Goal: Task Accomplishment & Management: Complete application form

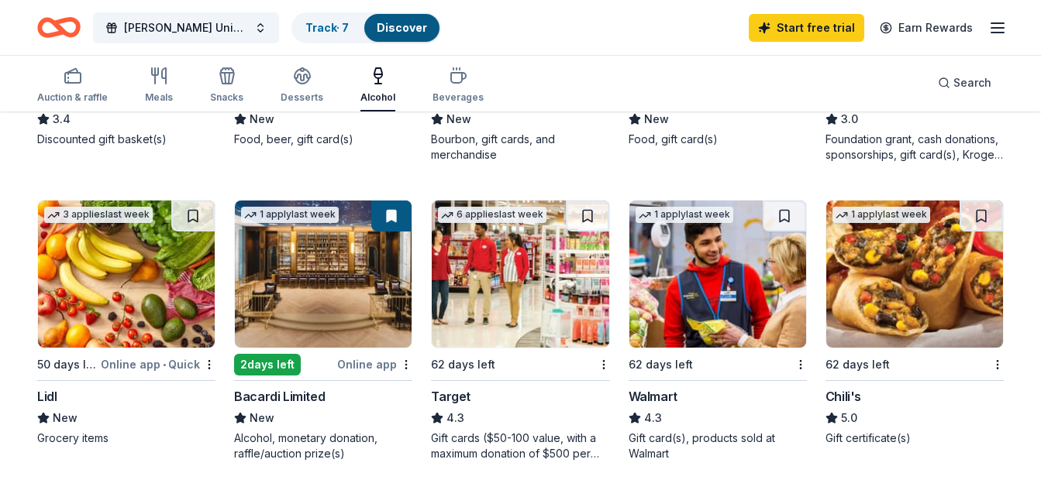
scroll to position [673, 0]
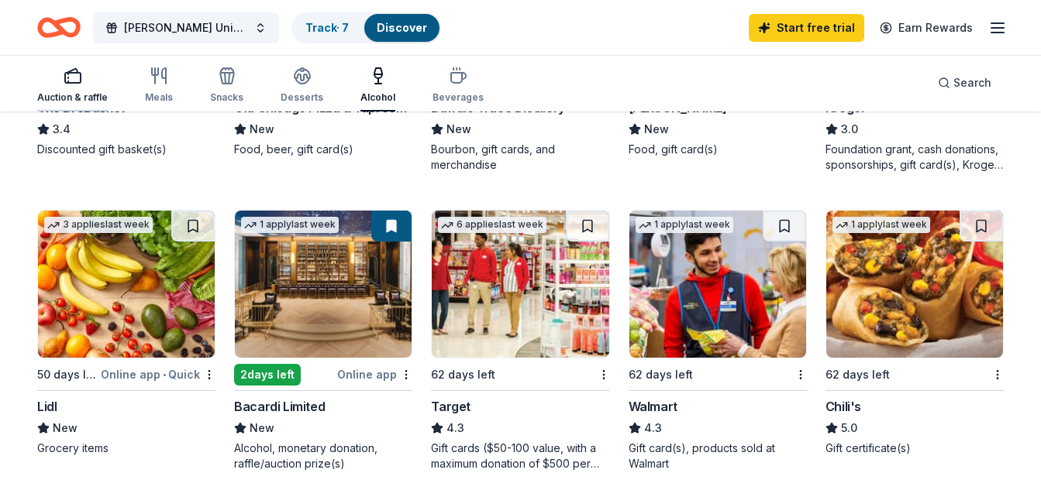
click at [76, 83] on rect "button" at bounding box center [72, 78] width 15 height 10
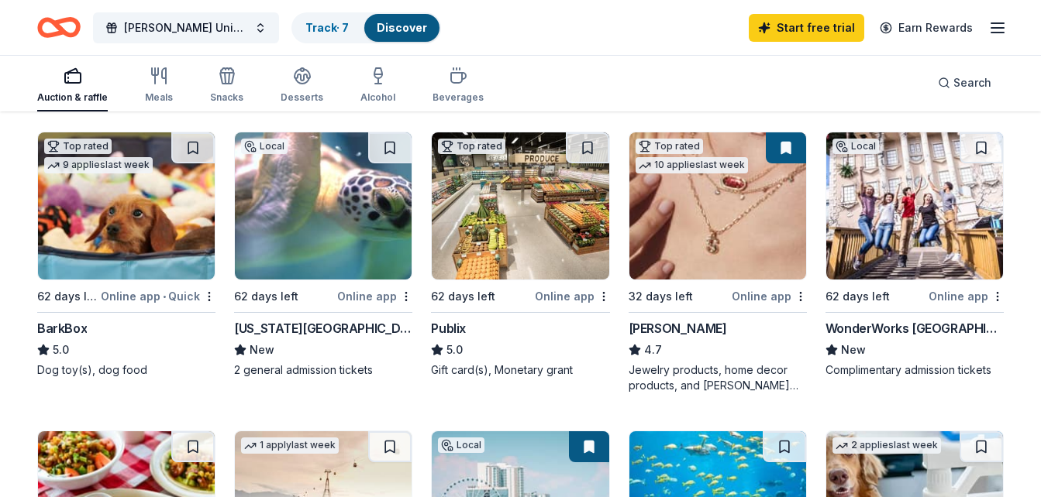
scroll to position [452, 0]
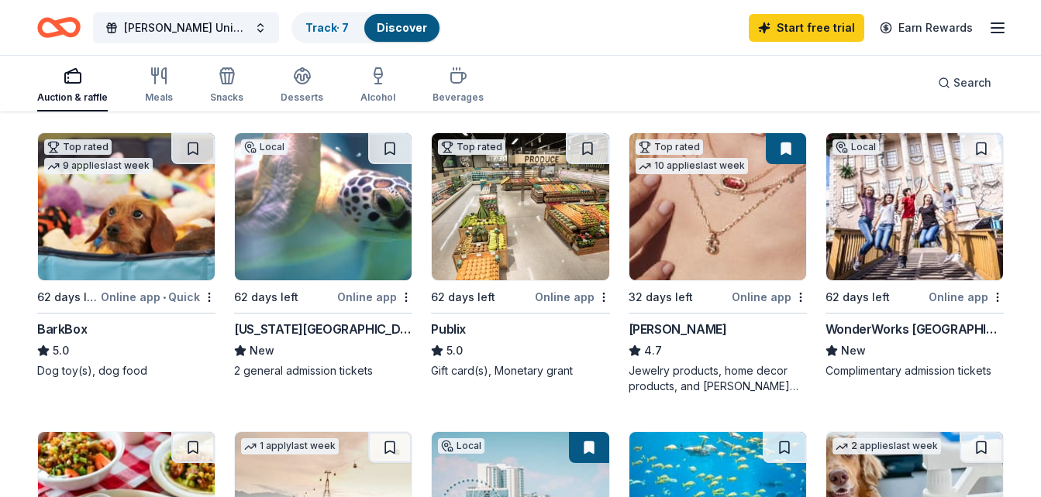
click at [268, 200] on img at bounding box center [323, 206] width 177 height 147
click at [925, 225] on img at bounding box center [914, 206] width 177 height 147
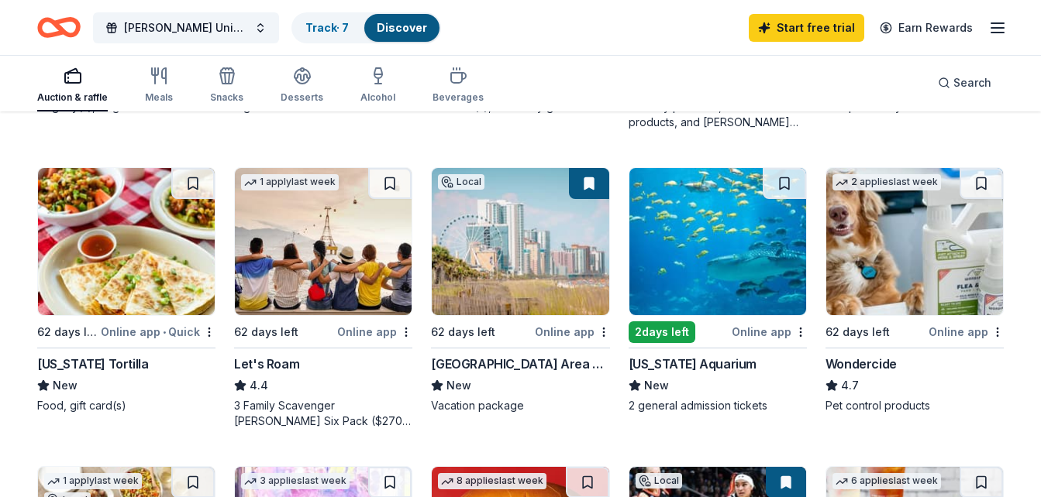
scroll to position [717, 0]
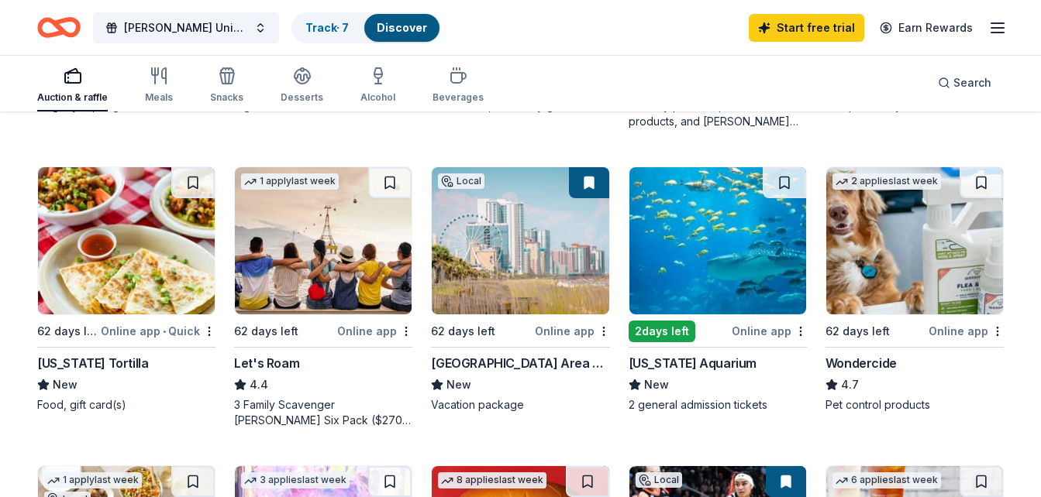
click at [518, 263] on img at bounding box center [520, 240] width 177 height 147
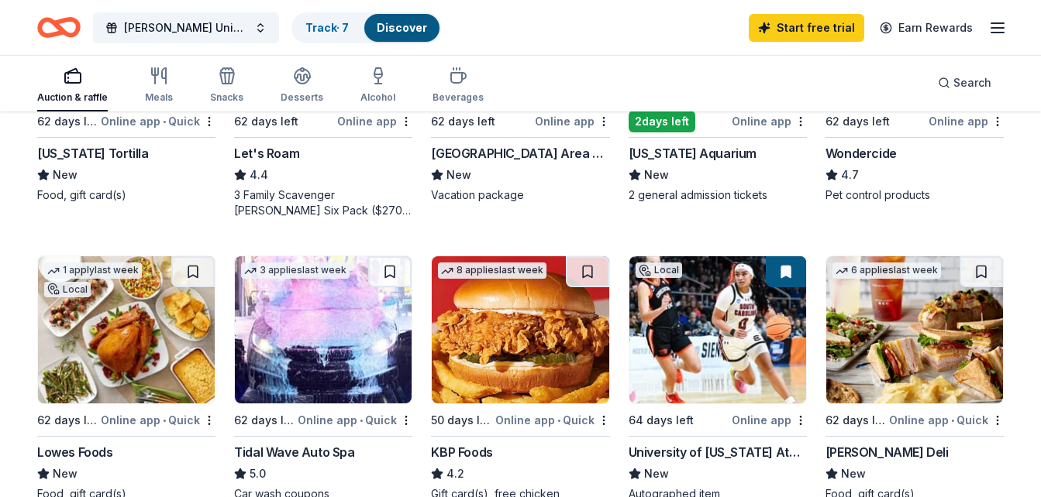
scroll to position [716, 0]
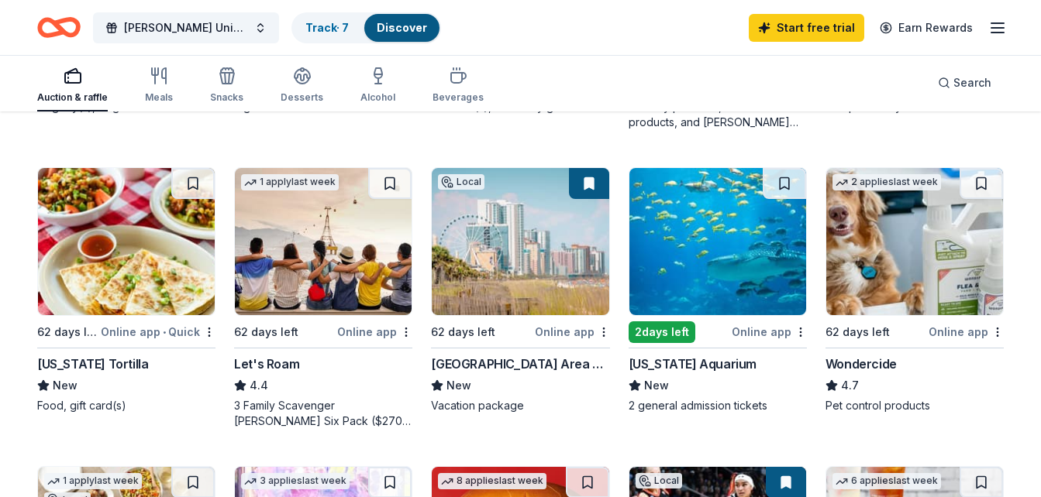
click at [701, 223] on img at bounding box center [717, 241] width 177 height 147
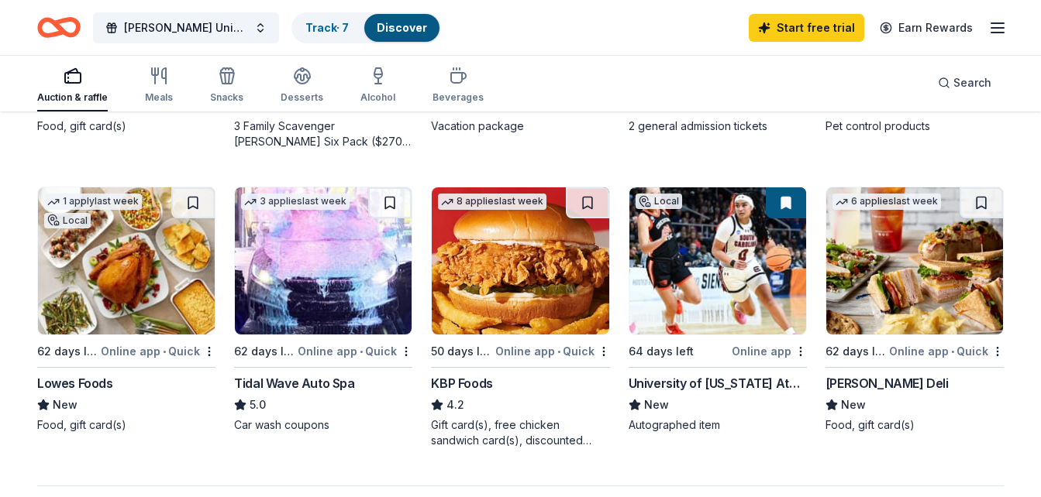
scroll to position [996, 0]
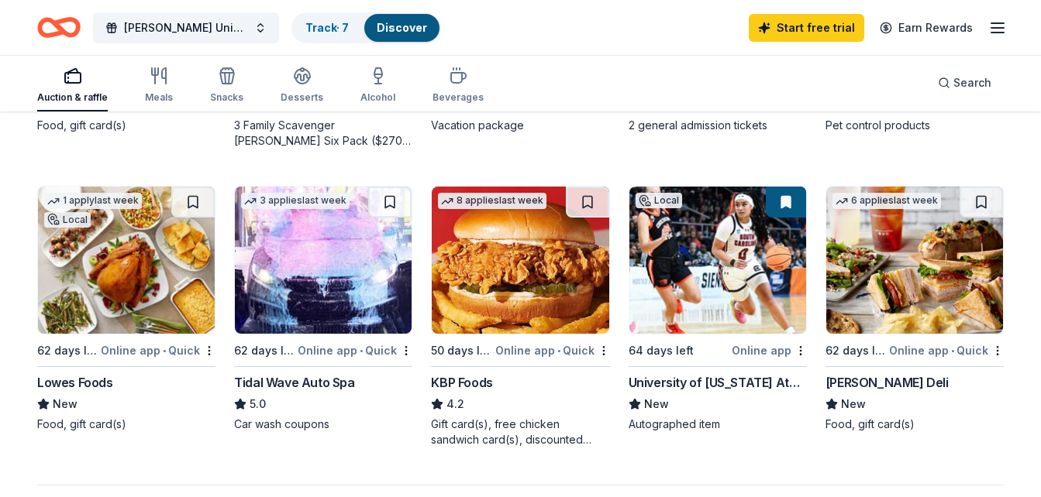
click at [693, 280] on img at bounding box center [717, 260] width 177 height 147
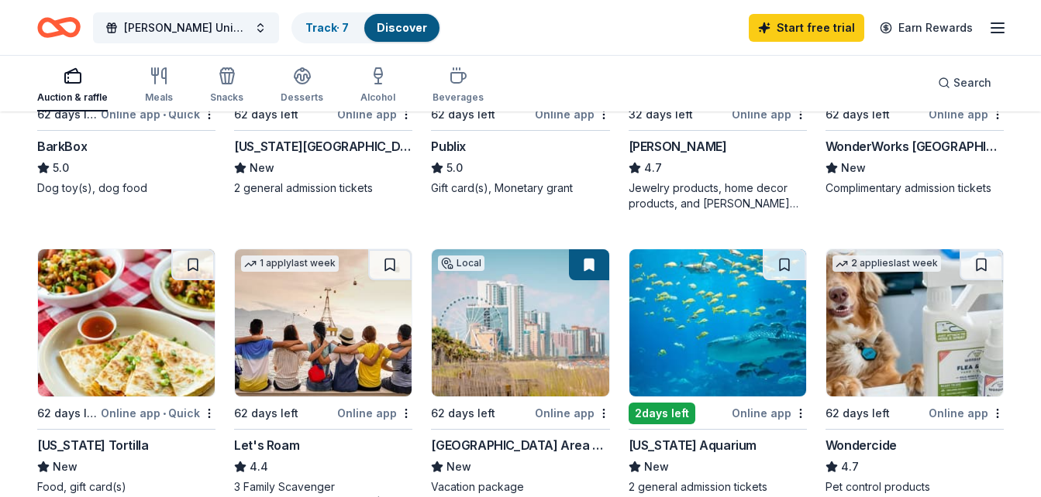
scroll to position [634, 0]
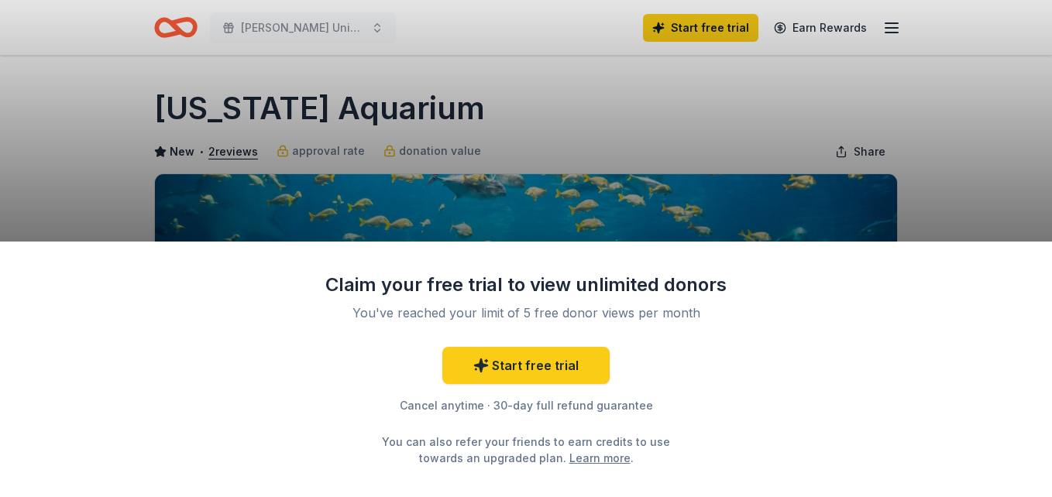
click at [513, 176] on div "Claim your free trial to view unlimited donors You've reached your limit of 5 f…" at bounding box center [526, 248] width 1052 height 497
click at [516, 367] on link "Start free trial" at bounding box center [525, 365] width 167 height 37
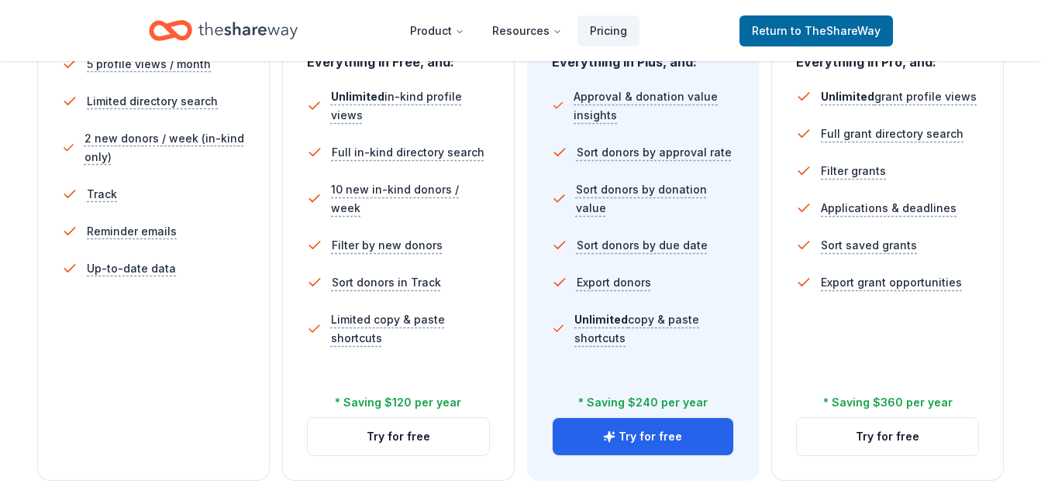
scroll to position [483, 0]
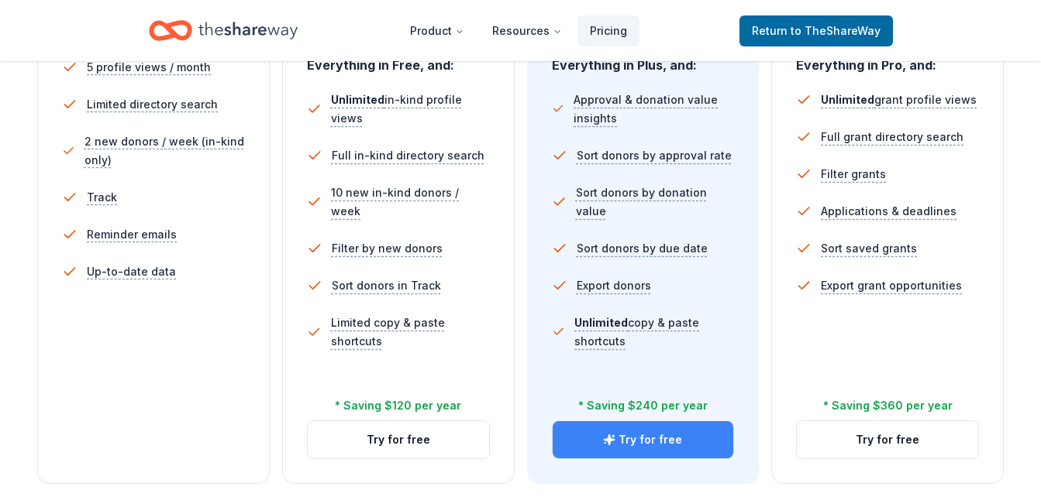
click at [611, 443] on icon "button" at bounding box center [609, 440] width 10 height 10
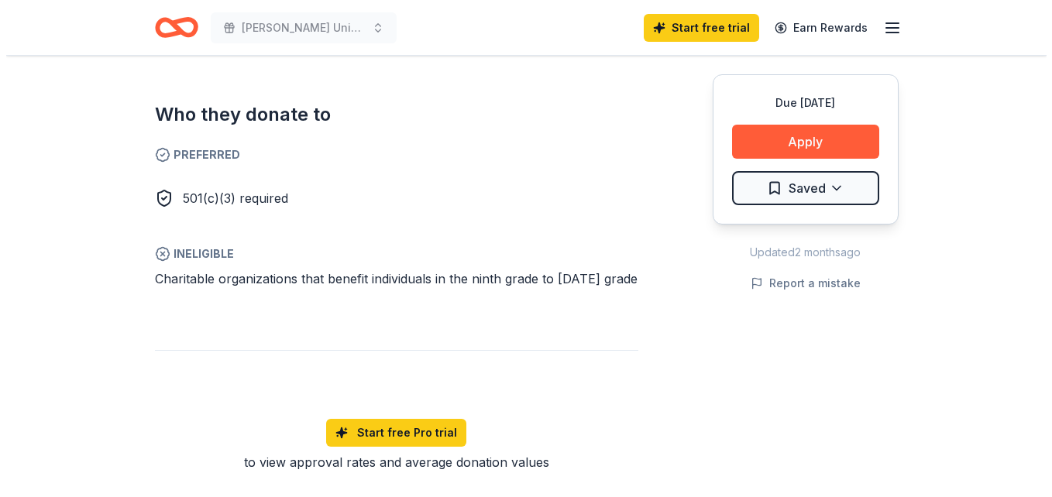
scroll to position [868, 0]
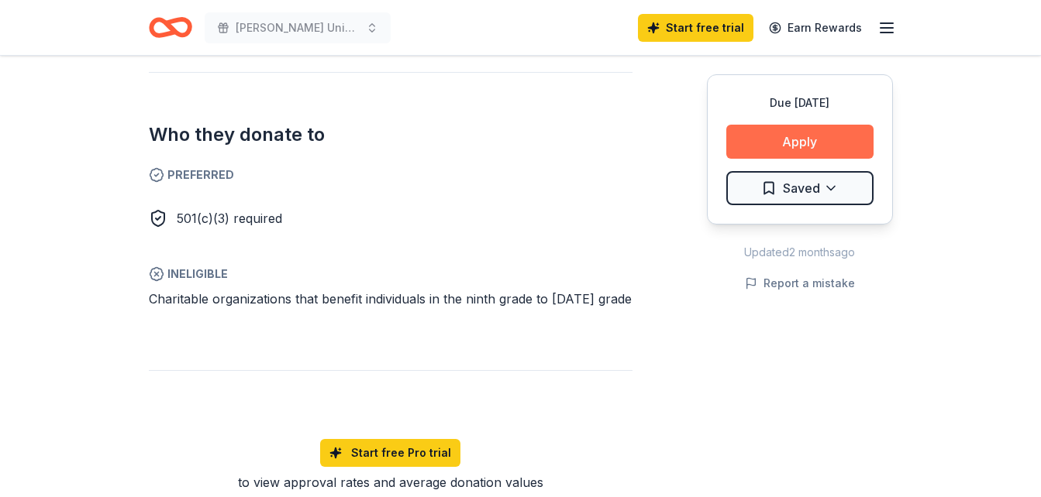
click at [750, 139] on button "Apply" at bounding box center [799, 142] width 147 height 34
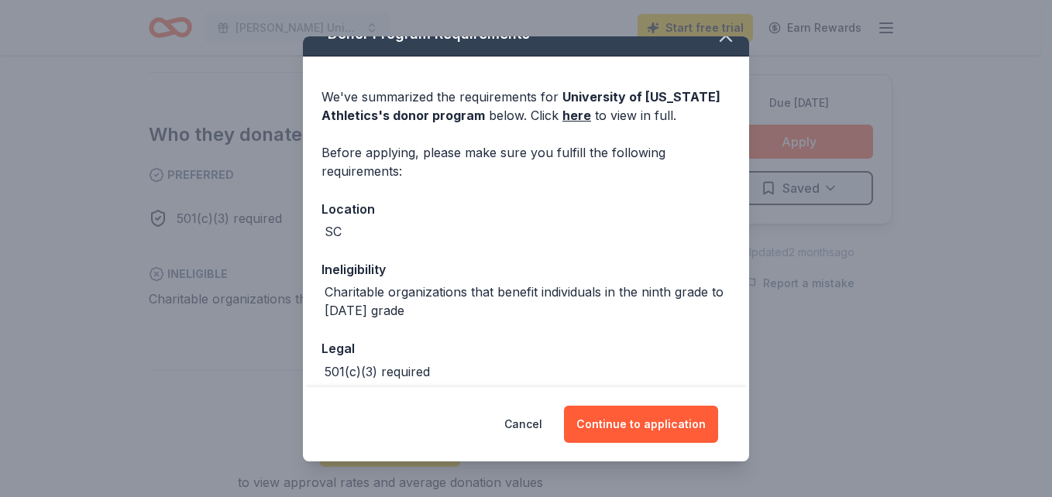
scroll to position [0, 0]
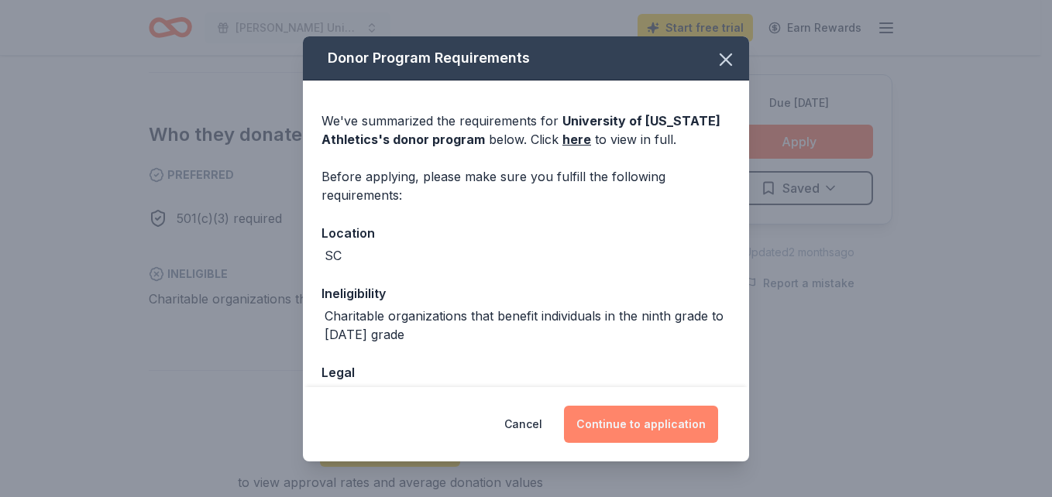
click at [672, 419] on button "Continue to application" at bounding box center [641, 424] width 154 height 37
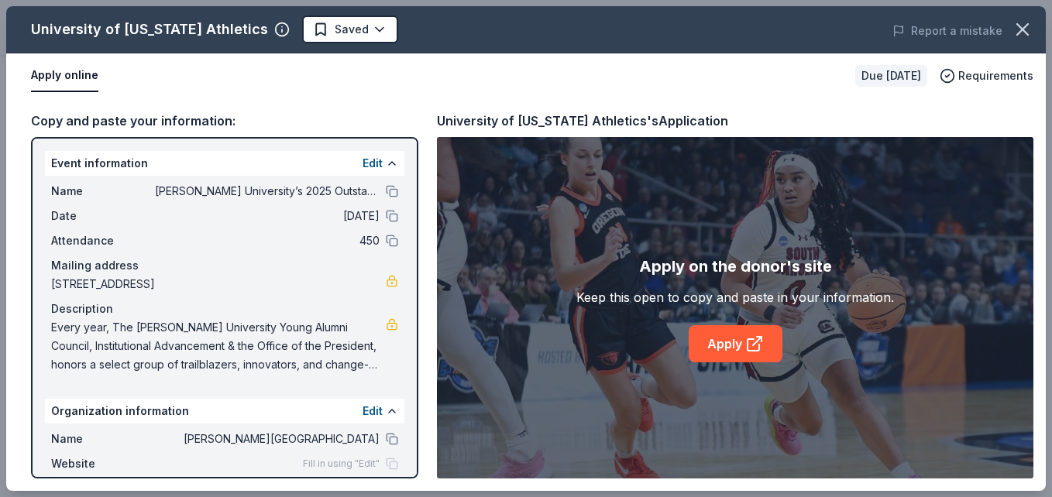
scroll to position [83, 0]
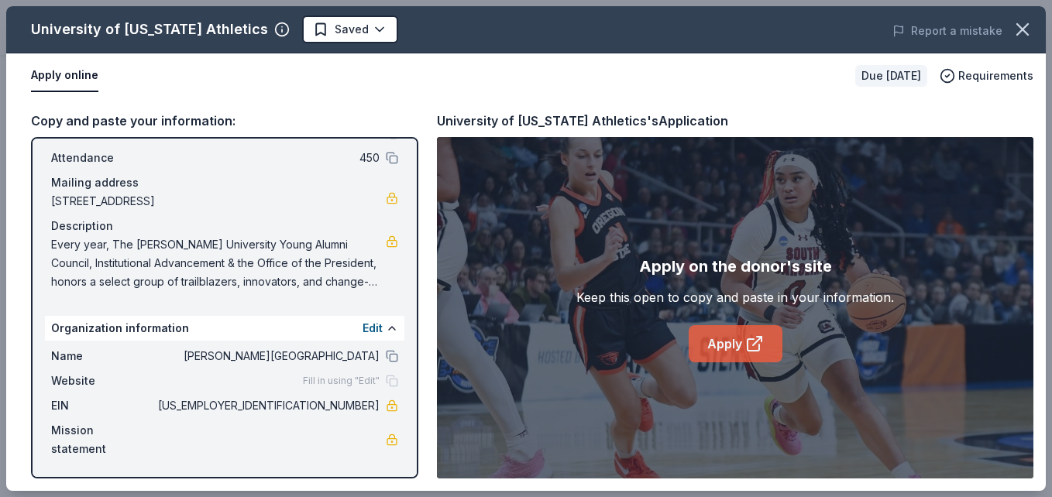
click at [719, 349] on link "Apply" at bounding box center [736, 343] width 94 height 37
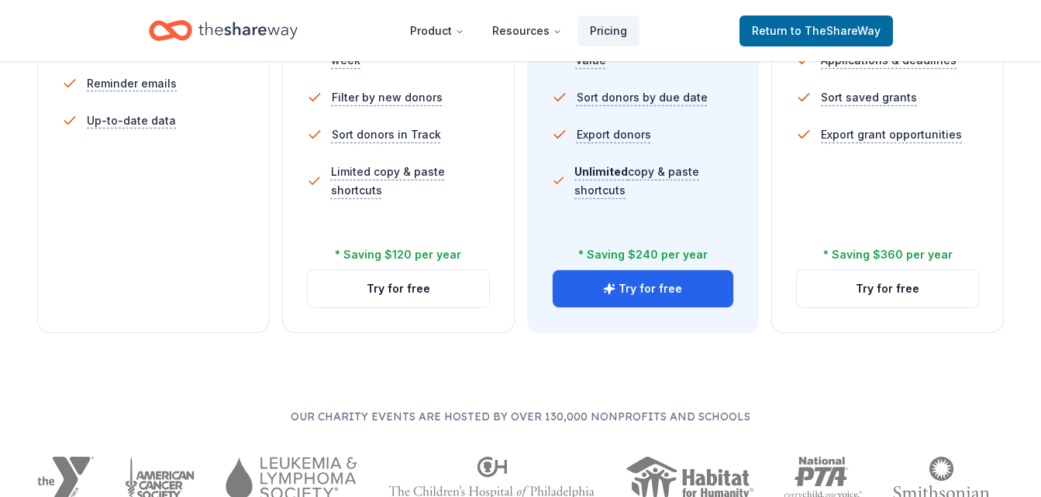
scroll to position [631, 0]
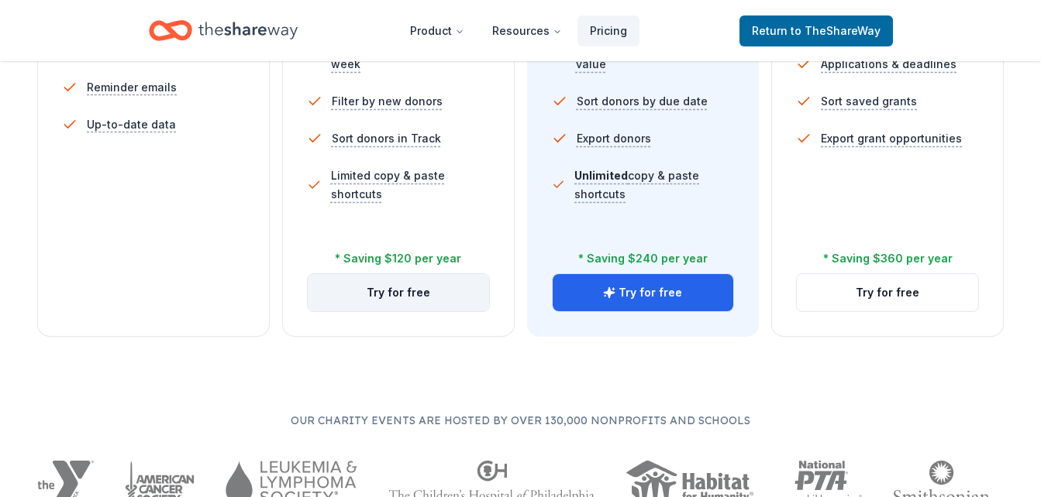
click at [383, 289] on button "Try for free" at bounding box center [398, 292] width 181 height 37
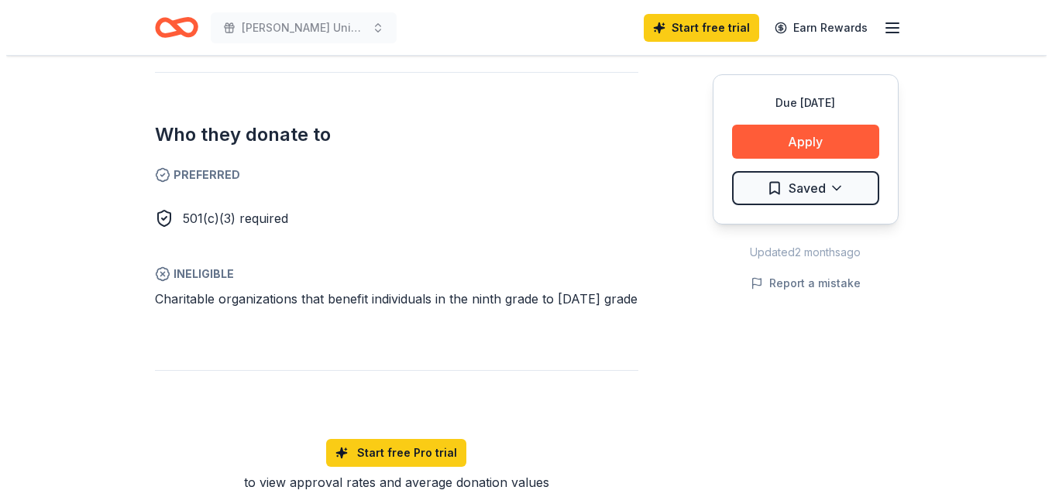
scroll to position [786, 0]
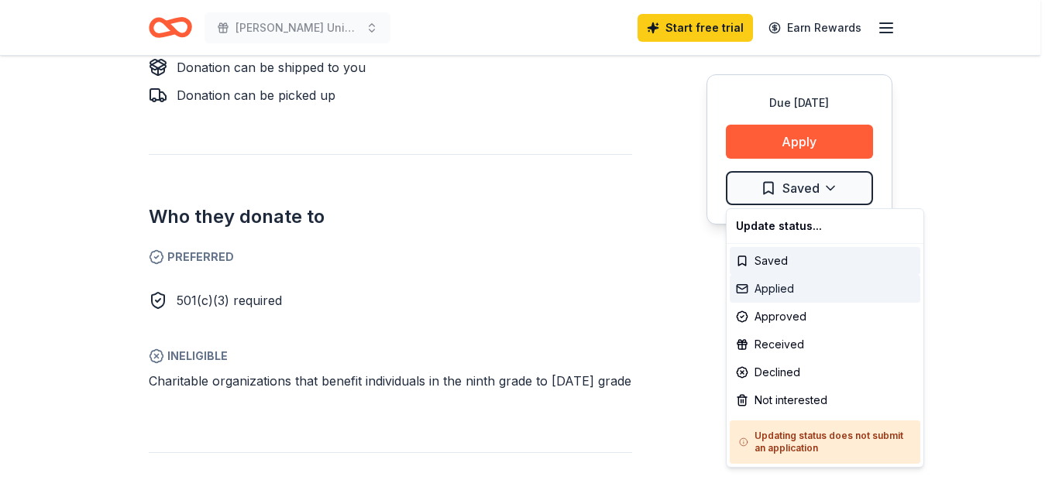
click at [791, 285] on div "Applied" at bounding box center [825, 289] width 191 height 28
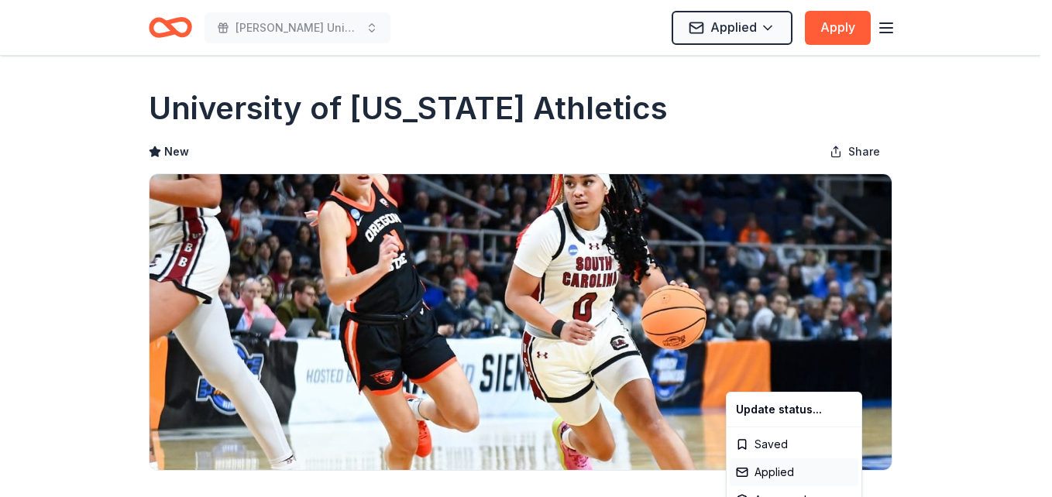
scroll to position [0, 0]
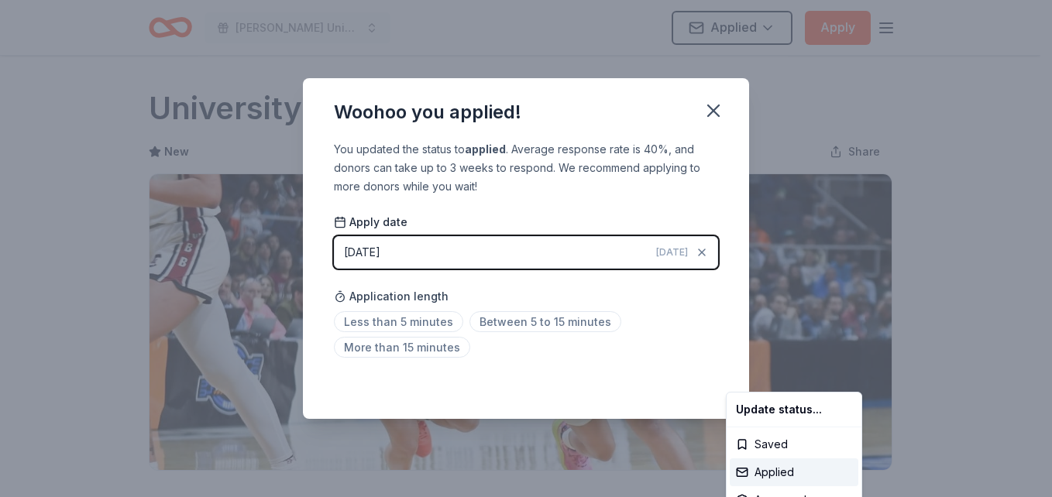
click at [495, 319] on html "Claflin University’s 2025 Outstanding Leaders Under 40 Applied Apply Due in 64 …" at bounding box center [526, 248] width 1052 height 497
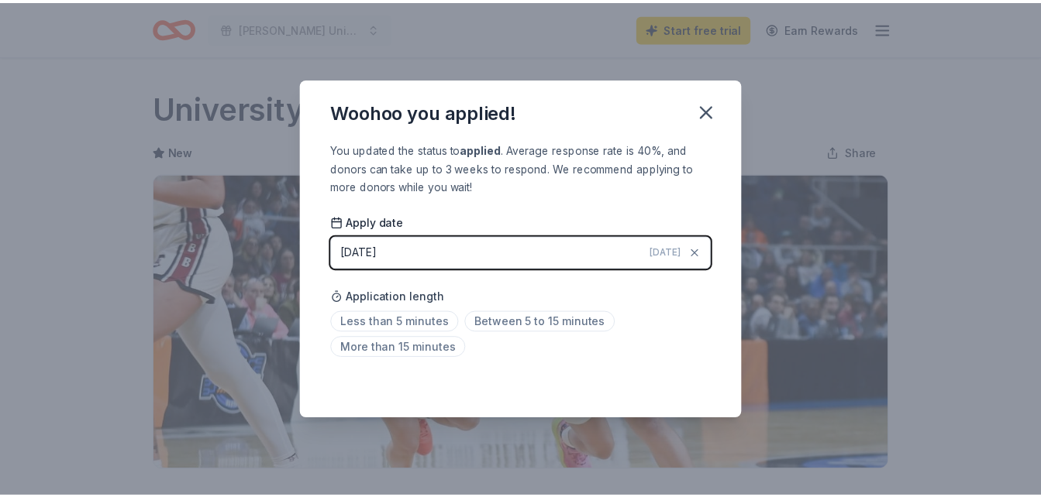
scroll to position [373, 0]
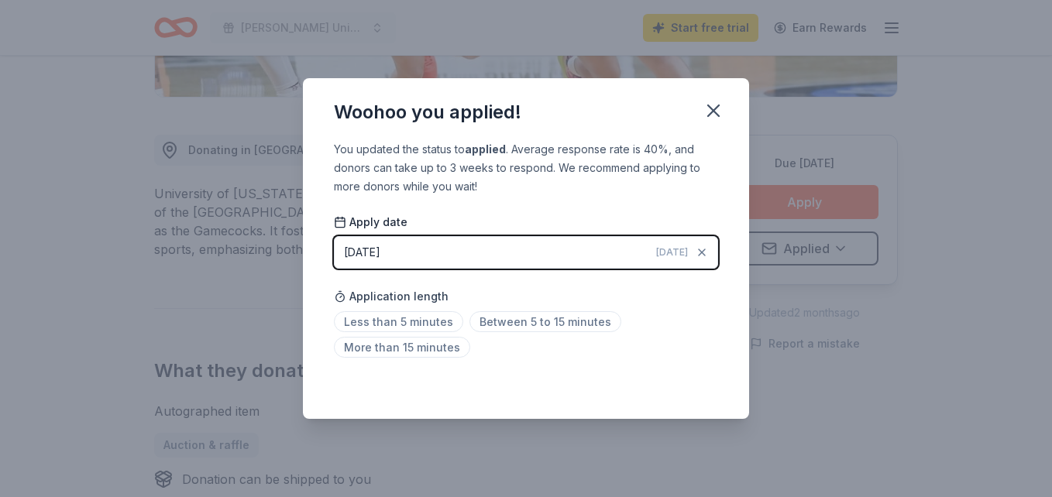
click at [495, 319] on span "Between 5 to 15 minutes" at bounding box center [546, 321] width 152 height 21
click at [714, 118] on icon "button" at bounding box center [714, 111] width 22 height 22
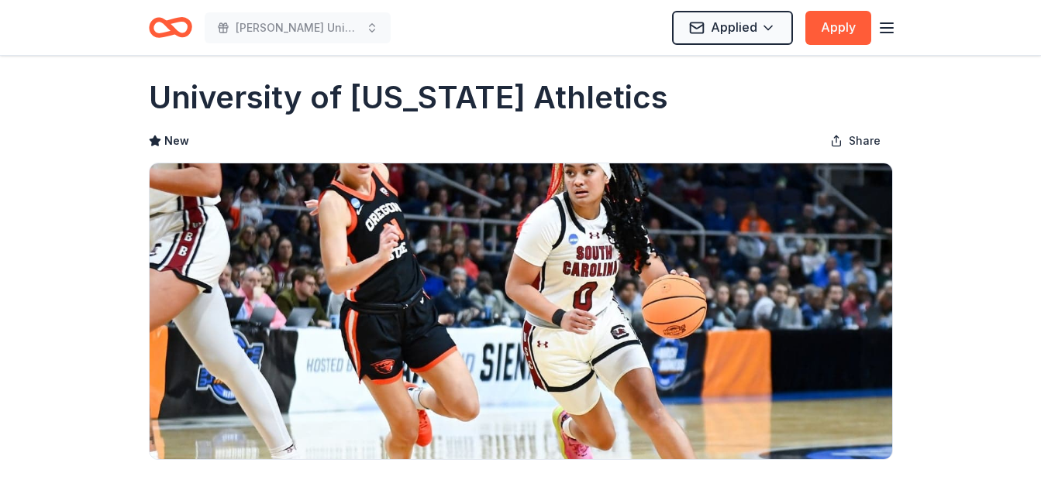
scroll to position [0, 0]
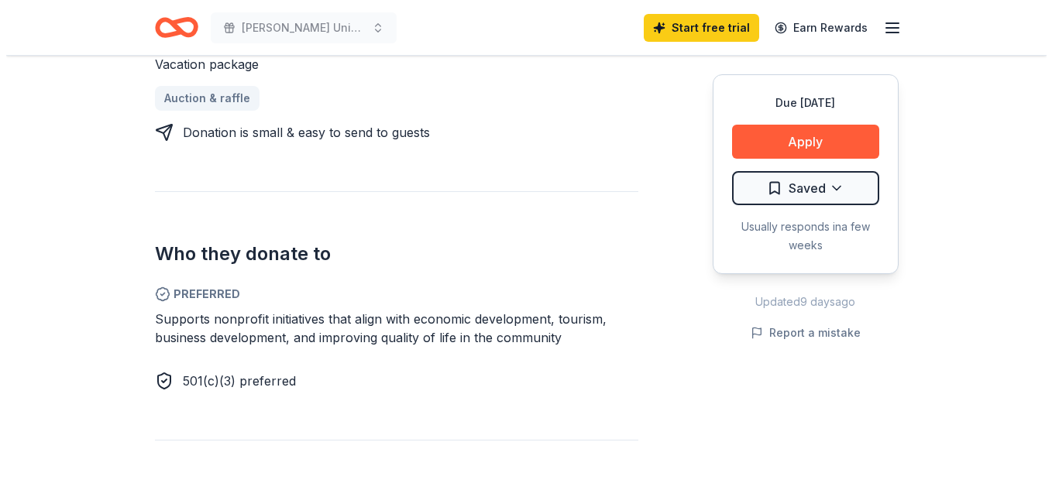
scroll to position [745, 0]
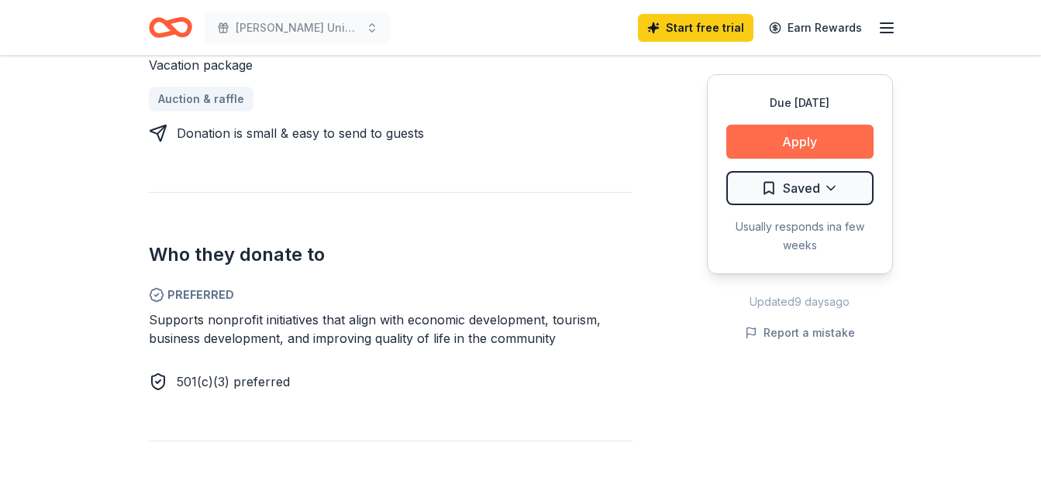
click at [801, 144] on button "Apply" at bounding box center [799, 142] width 147 height 34
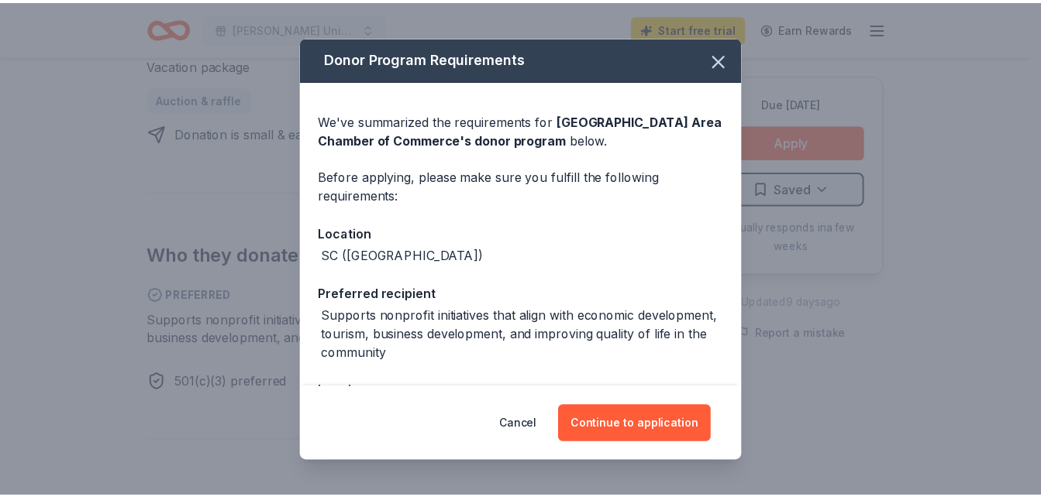
scroll to position [119, 0]
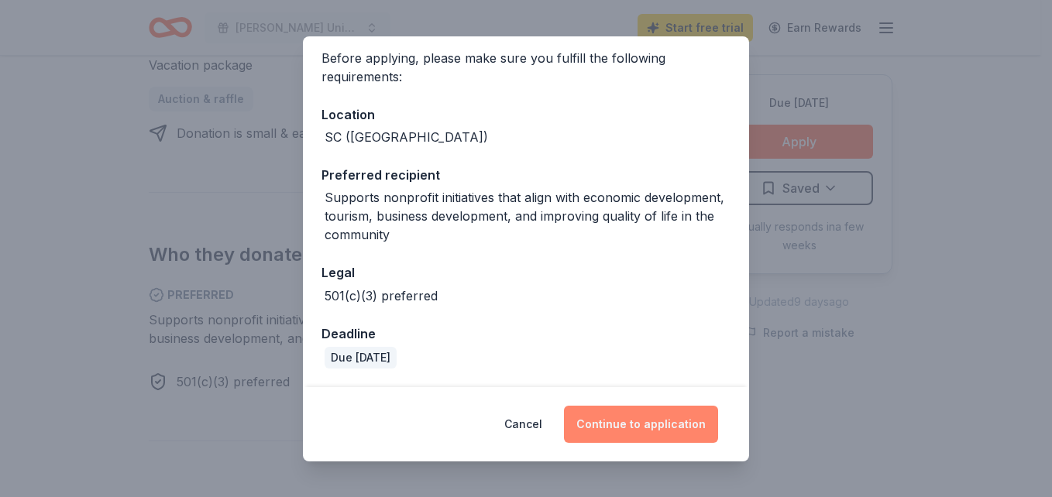
click at [642, 421] on button "Continue to application" at bounding box center [641, 424] width 154 height 37
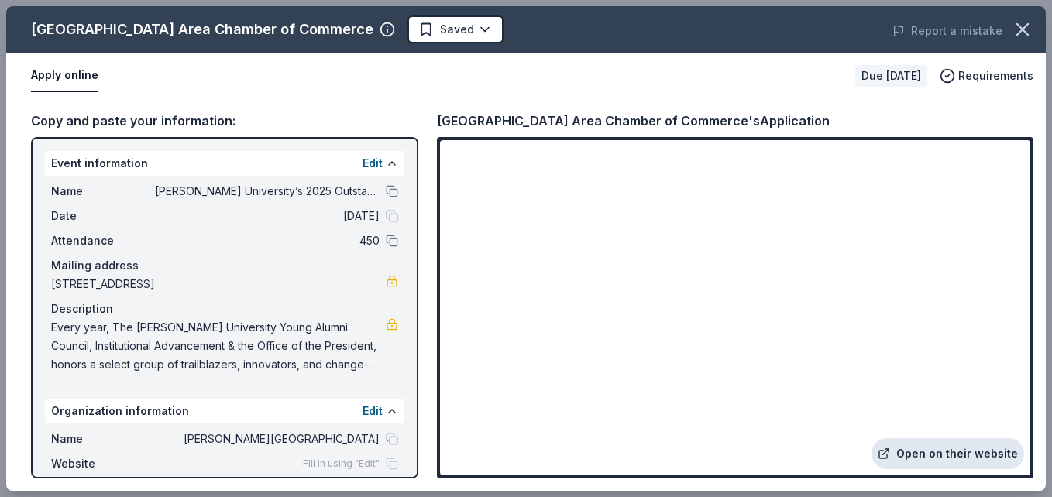
click at [912, 459] on link "Open on their website" at bounding box center [948, 454] width 153 height 31
click at [1024, 18] on button "button" at bounding box center [1023, 29] width 34 height 34
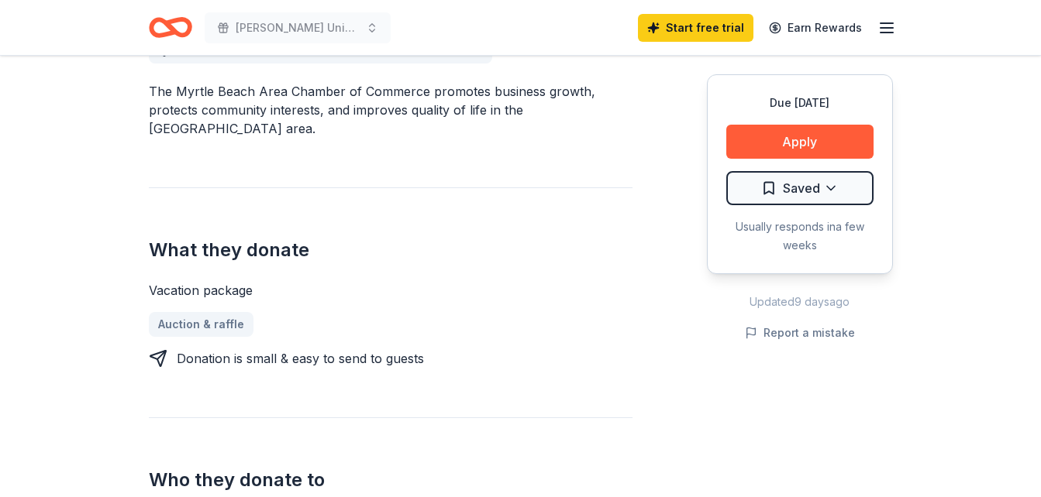
scroll to position [522, 0]
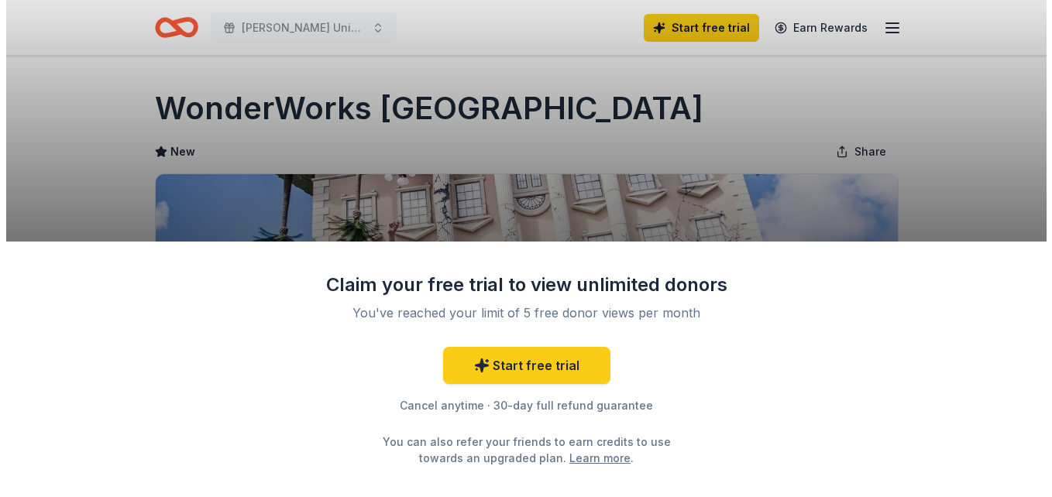
scroll to position [188, 0]
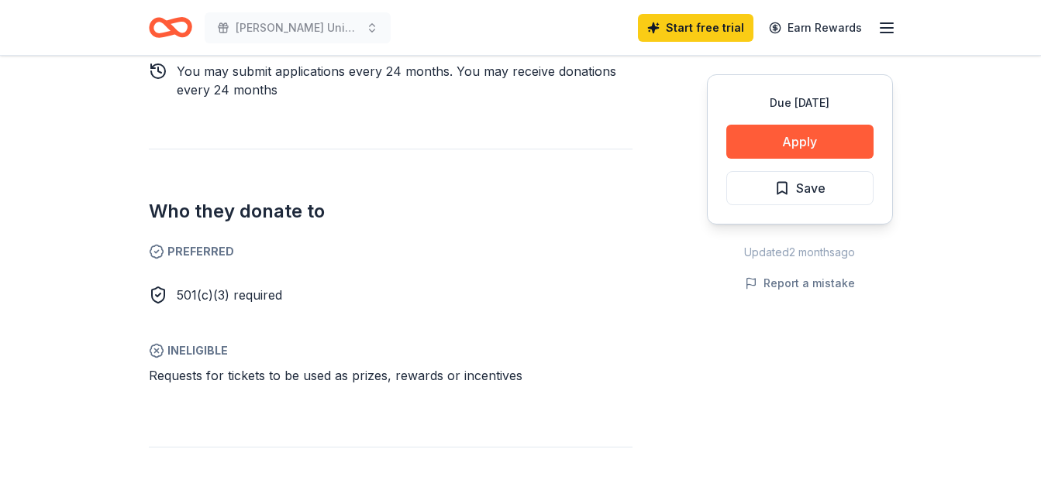
scroll to position [802, 0]
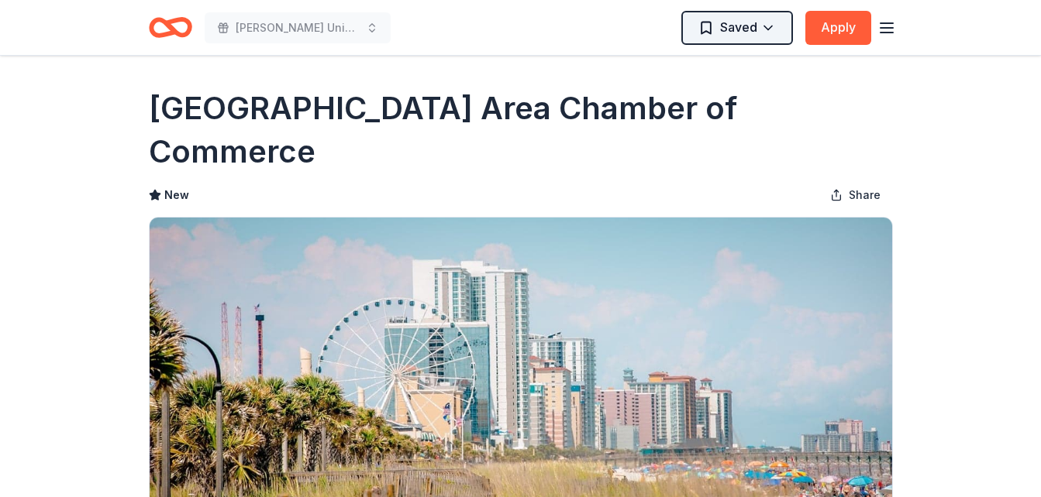
click at [762, 23] on html "[PERSON_NAME][GEOGRAPHIC_DATA]’s 2025 Outstanding Leaders Under 40 Saved Apply …" at bounding box center [520, 248] width 1041 height 497
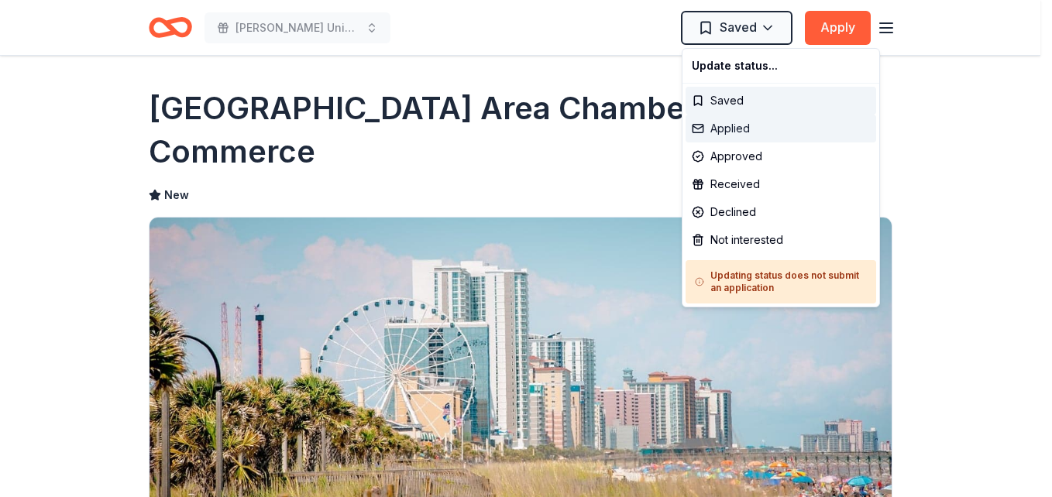
click at [743, 126] on div "Applied" at bounding box center [781, 129] width 191 height 28
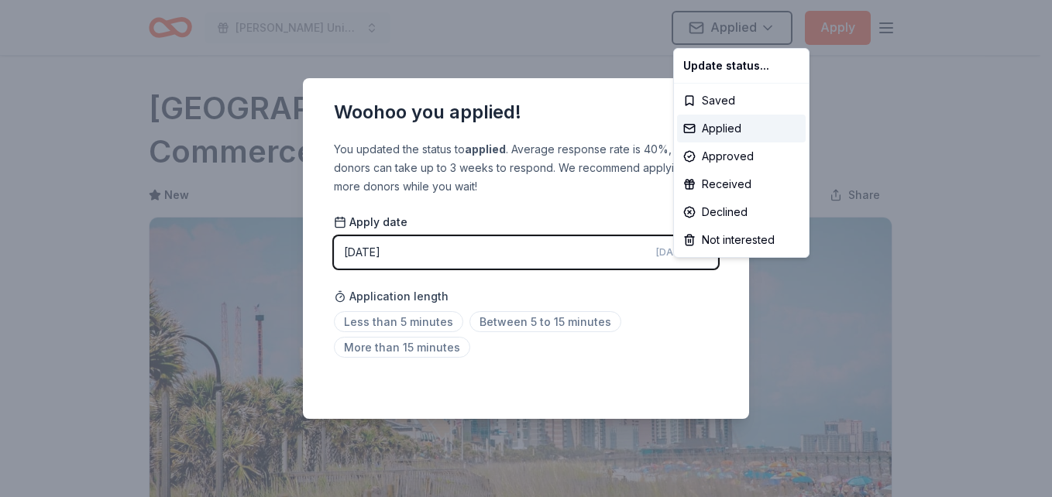
click at [515, 317] on html "Claflin University’s 2025 Outstanding Leaders Under 40 Applied Apply Due in 62 …" at bounding box center [526, 248] width 1052 height 497
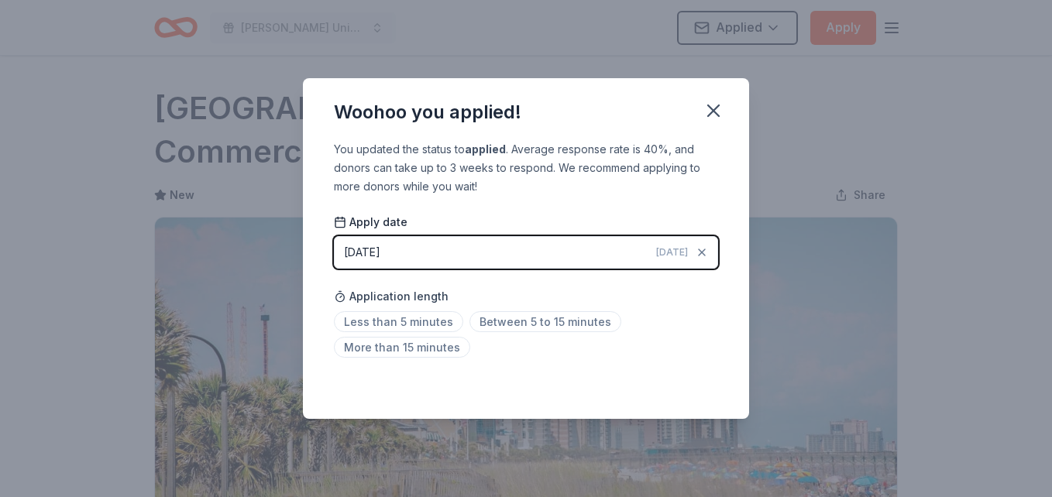
click at [515, 317] on span "Between 5 to 15 minutes" at bounding box center [546, 321] width 152 height 21
click at [717, 114] on icon "button" at bounding box center [713, 110] width 11 height 11
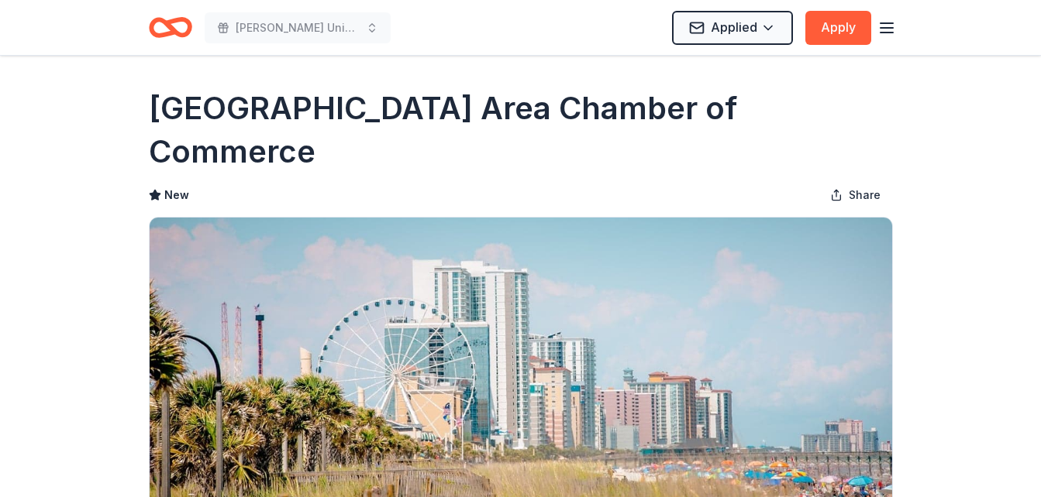
click at [177, 33] on icon "Home" at bounding box center [177, 26] width 24 height 15
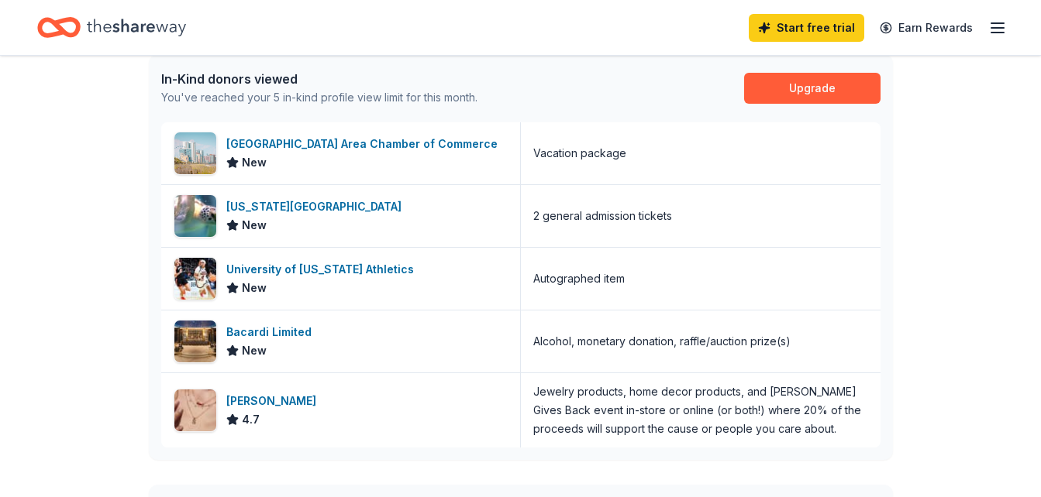
scroll to position [414, 0]
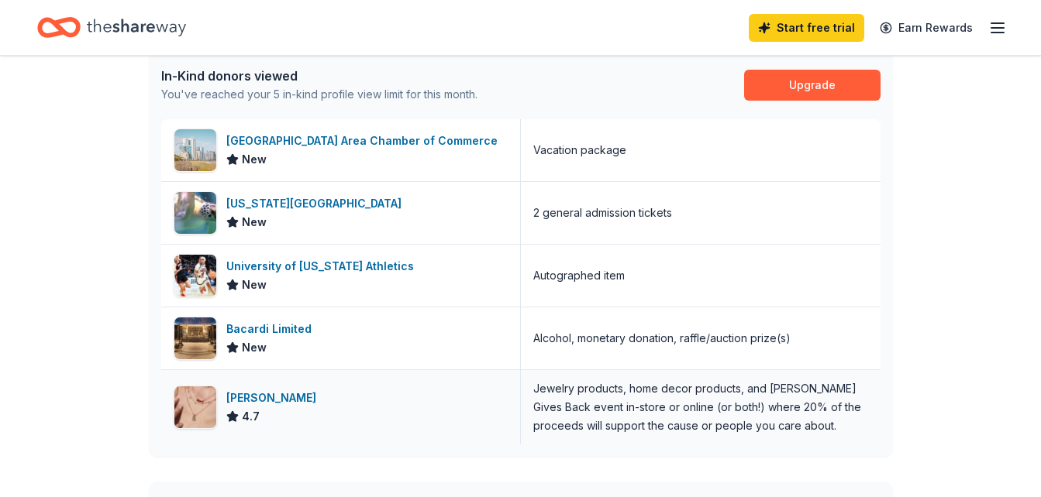
click at [271, 401] on div "Kendra Scott" at bounding box center [274, 398] width 96 height 19
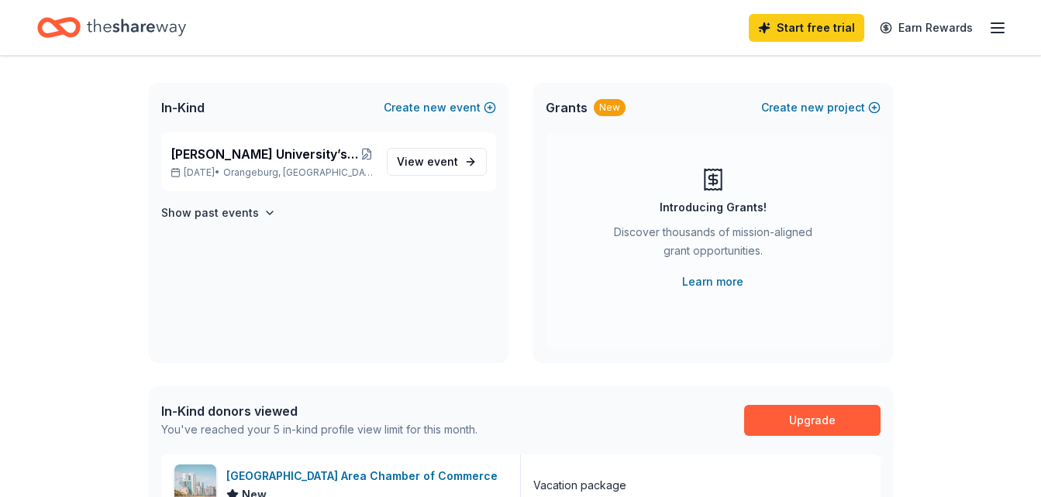
scroll to position [0, 0]
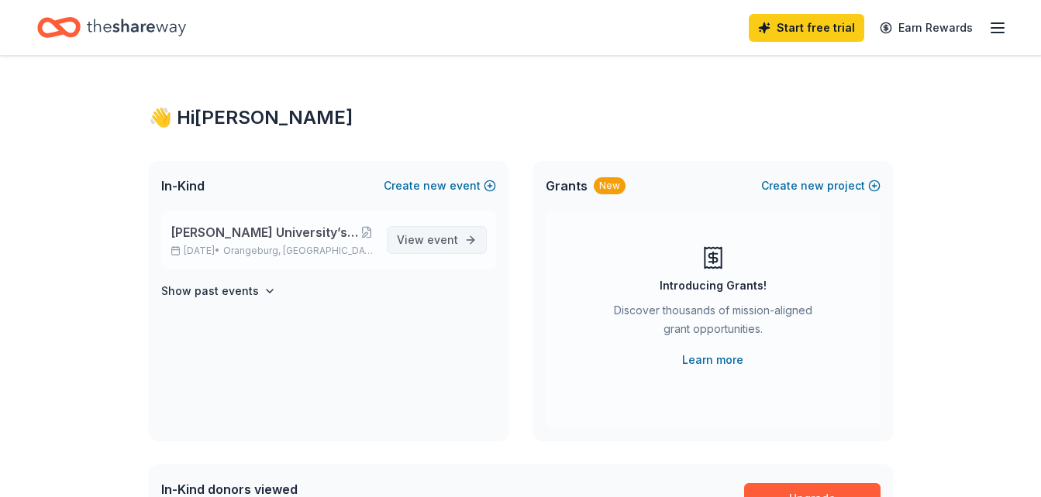
click at [432, 239] on span "event" at bounding box center [442, 239] width 31 height 13
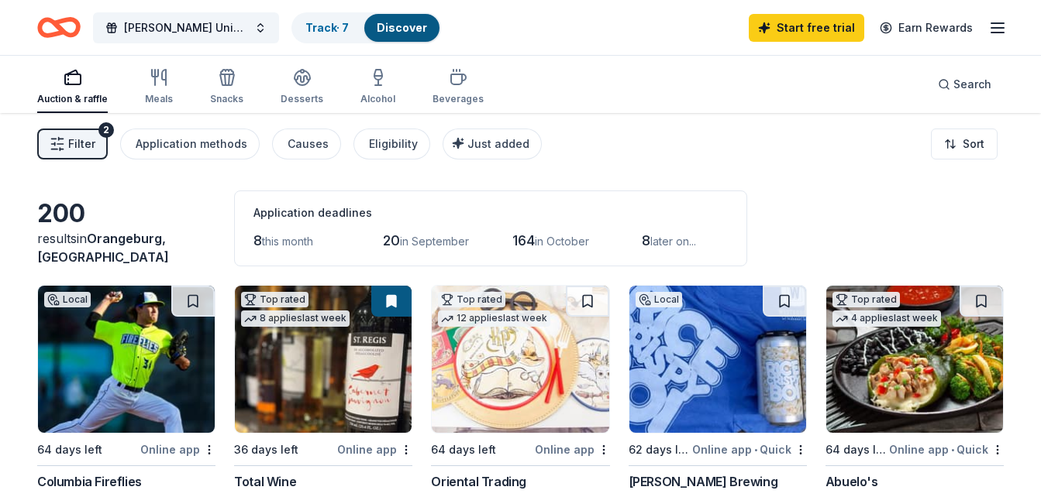
click at [995, 25] on icon "button" at bounding box center [997, 28] width 19 height 19
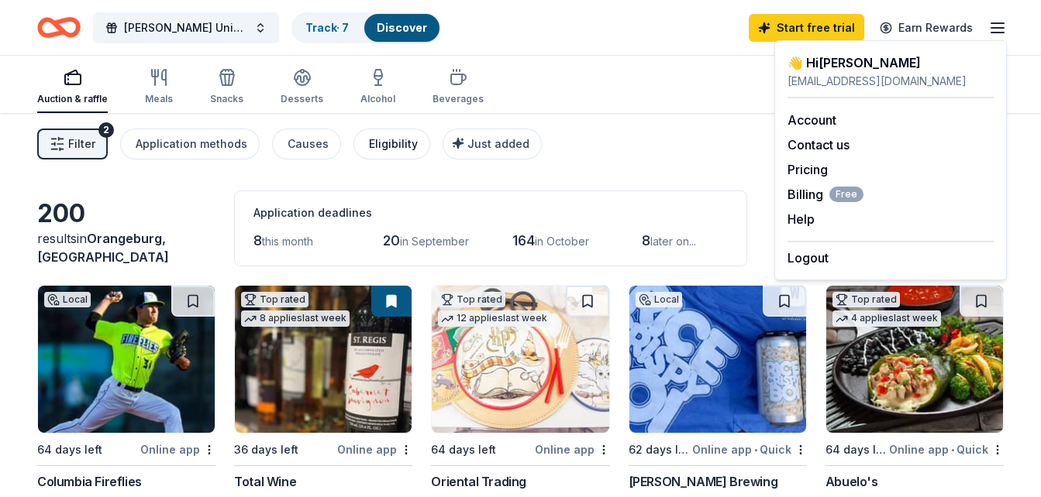
click at [372, 154] on button "Eligibility" at bounding box center [391, 144] width 77 height 31
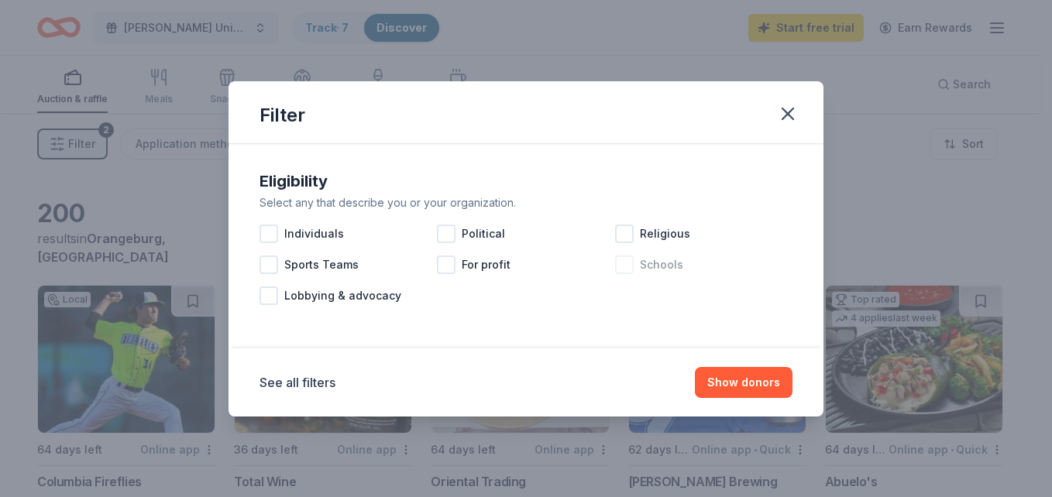
click at [637, 268] on div "Schools" at bounding box center [703, 264] width 177 height 31
click at [735, 384] on button "Show 190 donors" at bounding box center [734, 382] width 118 height 31
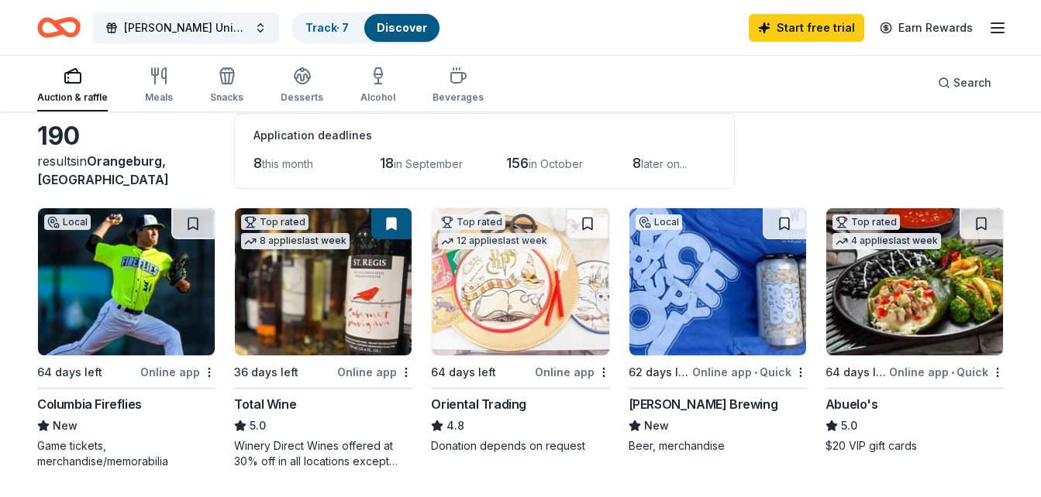
scroll to position [5, 0]
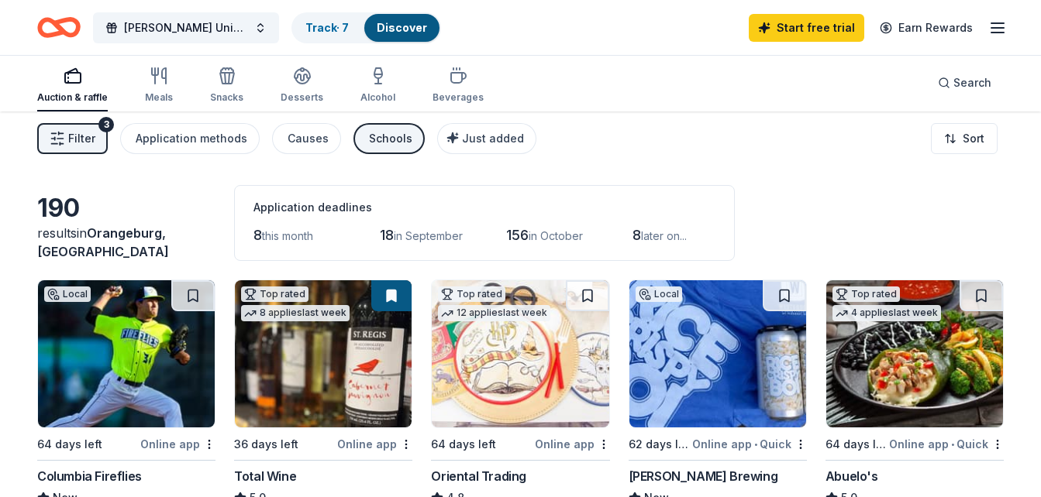
click at [55, 20] on icon "Home" at bounding box center [58, 27] width 43 height 36
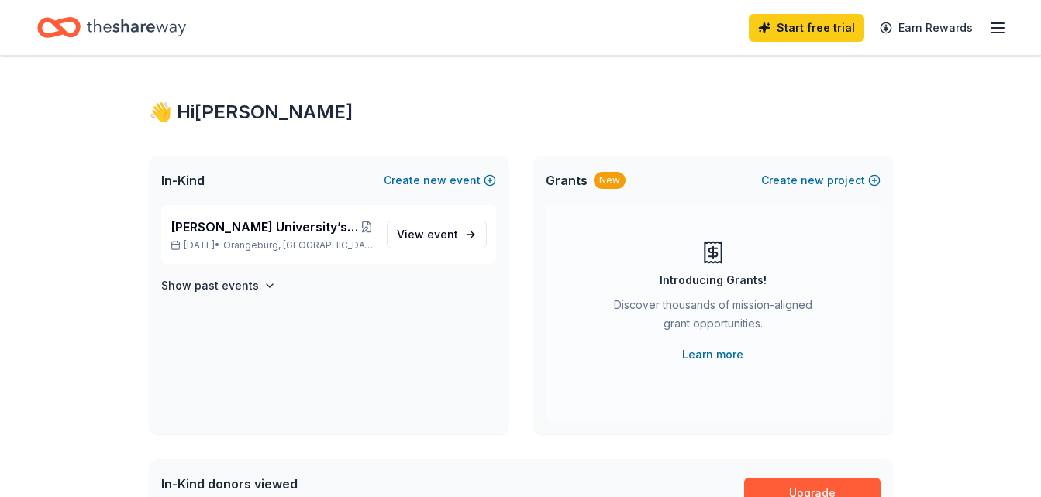
click at [94, 23] on icon "Home" at bounding box center [136, 28] width 99 height 32
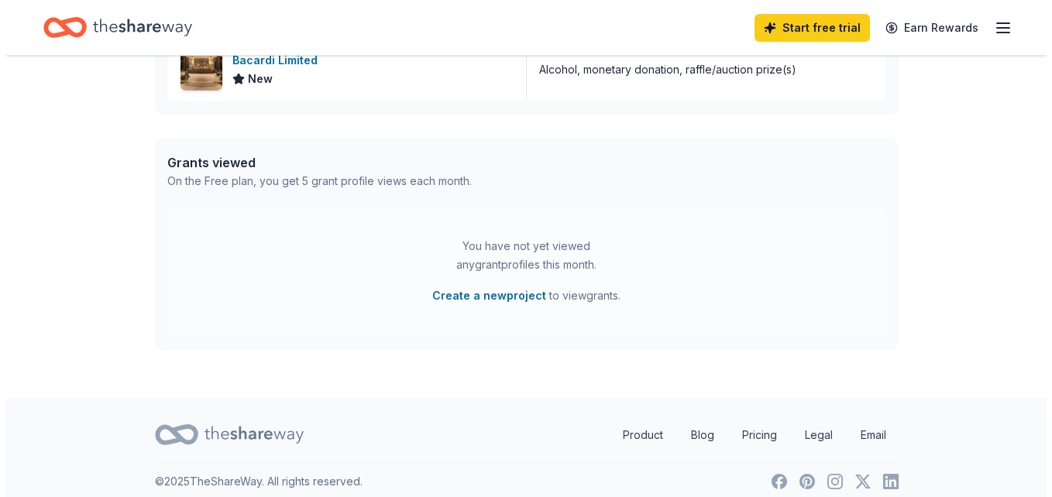
scroll to position [770, 0]
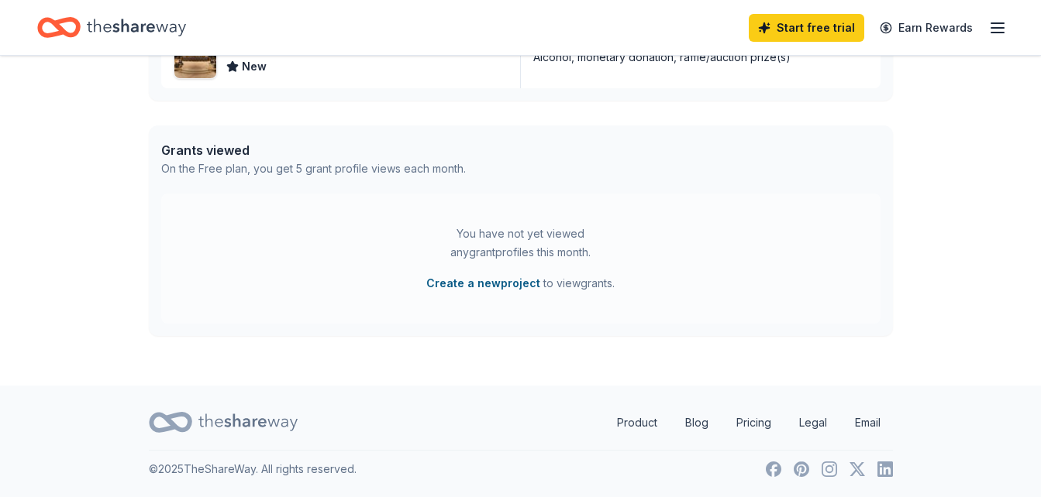
click at [492, 281] on button "Create a new project" at bounding box center [483, 283] width 114 height 19
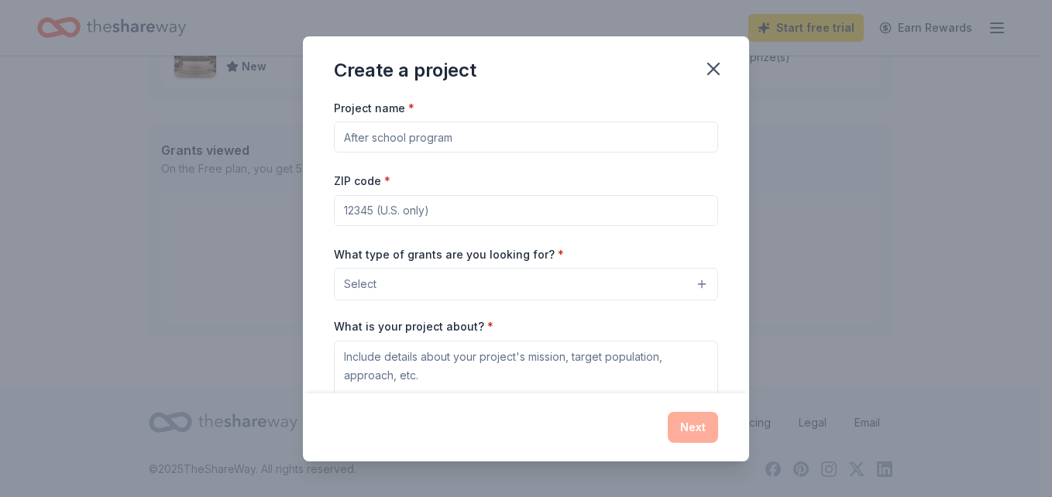
click at [611, 294] on button "Select" at bounding box center [526, 284] width 384 height 33
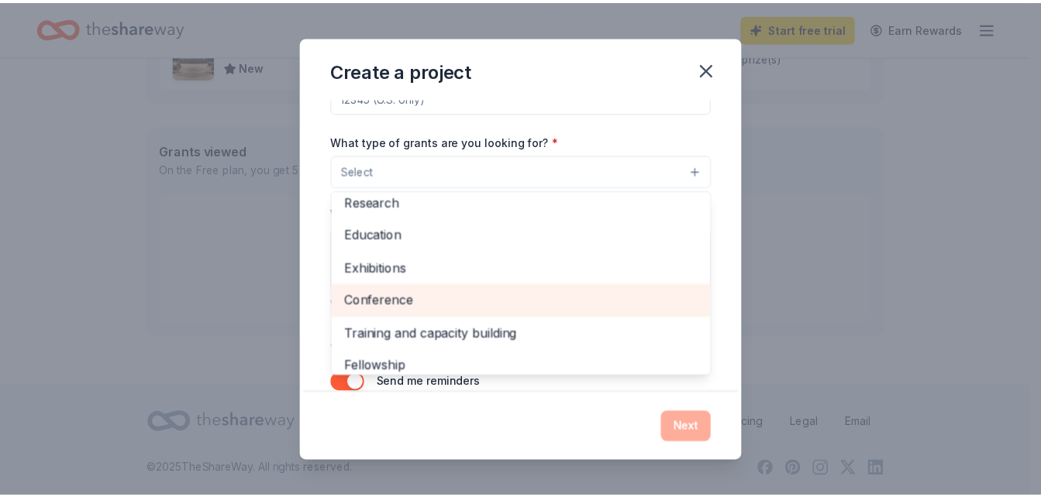
scroll to position [183, 0]
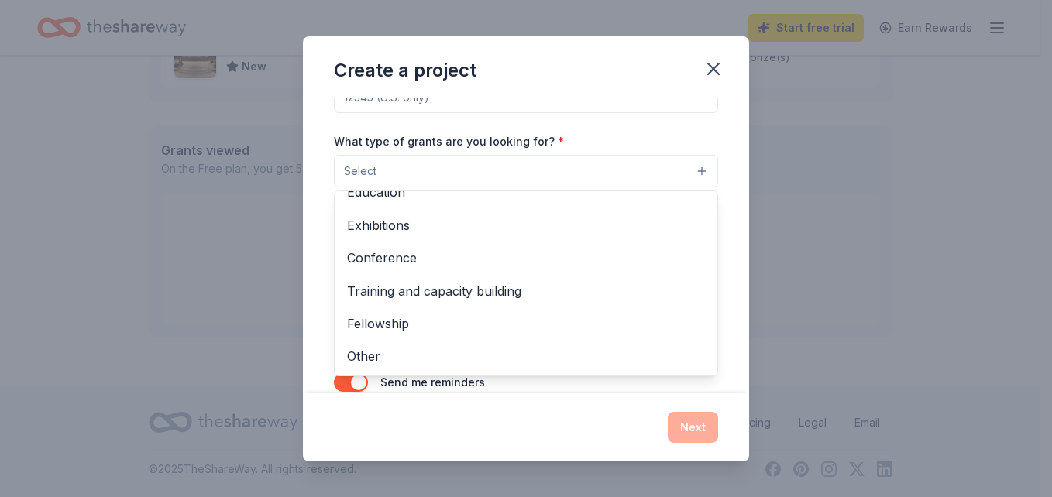
click at [713, 77] on div "Create a project Project name * ZIP code * What type of grants are you looking …" at bounding box center [526, 248] width 446 height 425
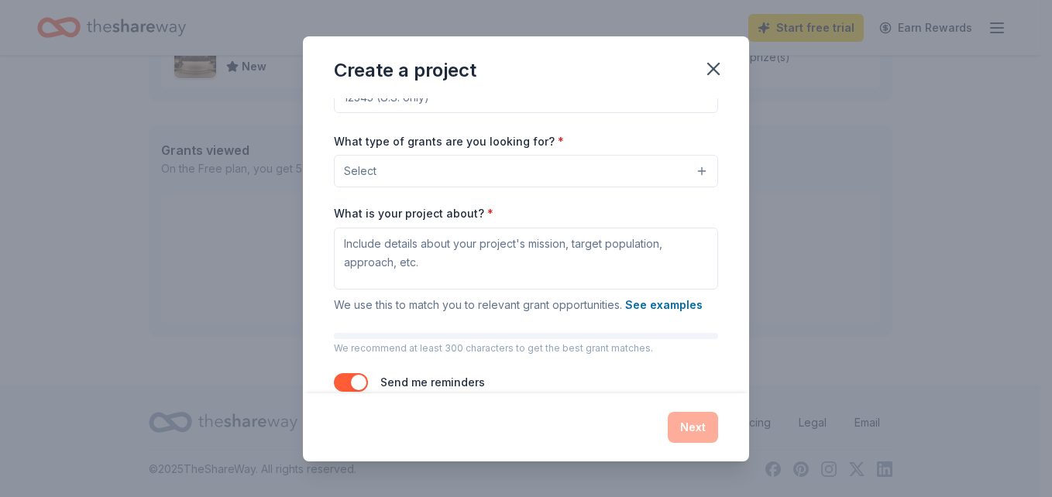
click at [713, 77] on icon "button" at bounding box center [714, 69] width 22 height 22
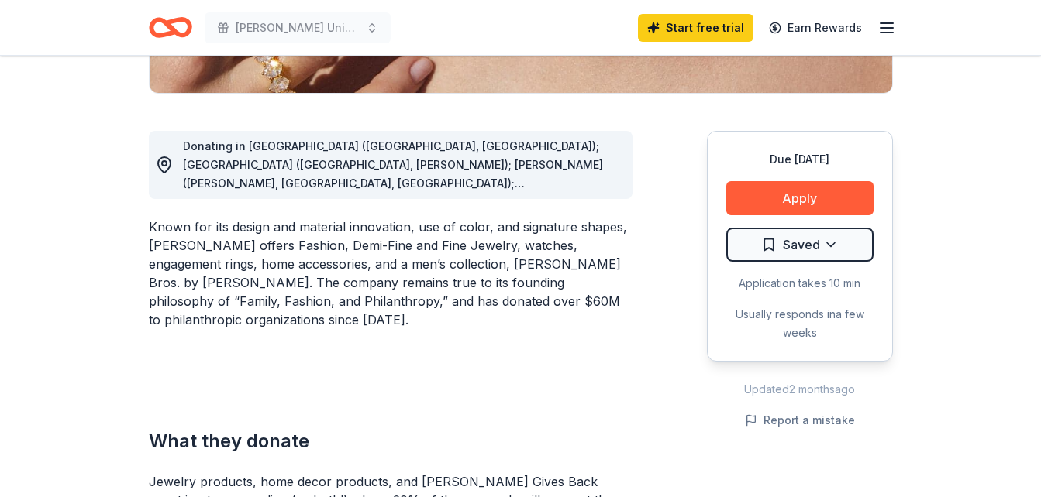
scroll to position [378, 0]
click at [184, 153] on div "Donating in [GEOGRAPHIC_DATA] ([GEOGRAPHIC_DATA], [GEOGRAPHIC_DATA]); [GEOGRAPH…" at bounding box center [401, 164] width 437 height 56
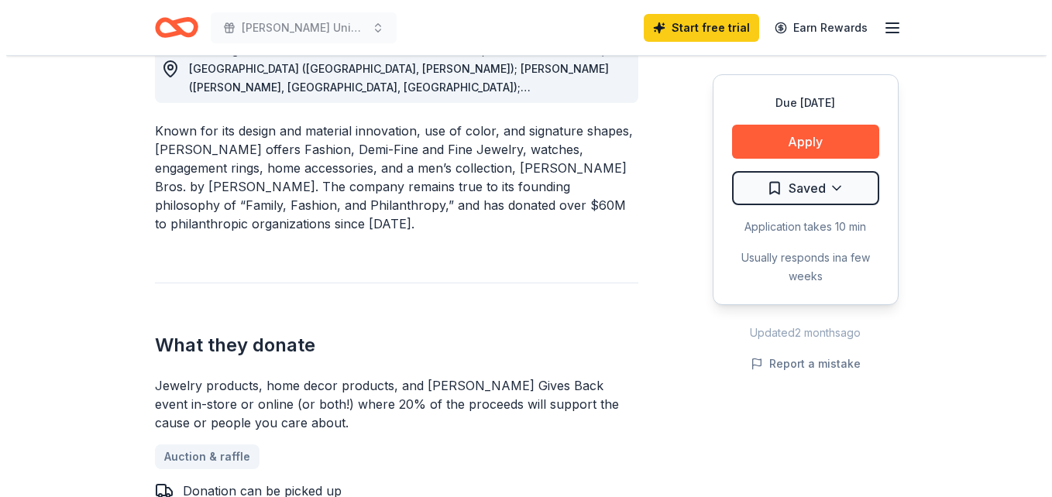
scroll to position [473, 0]
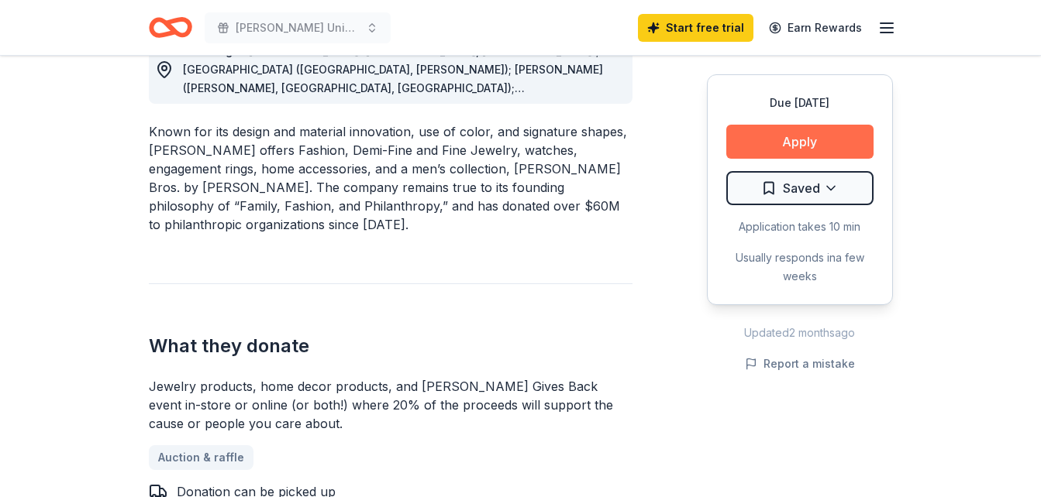
click at [764, 132] on button "Apply" at bounding box center [799, 142] width 147 height 34
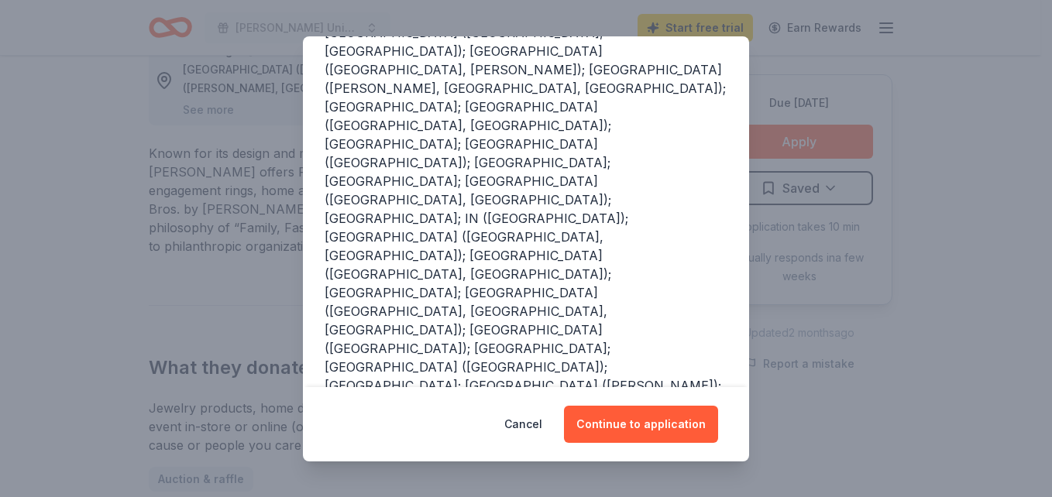
scroll to position [252, 0]
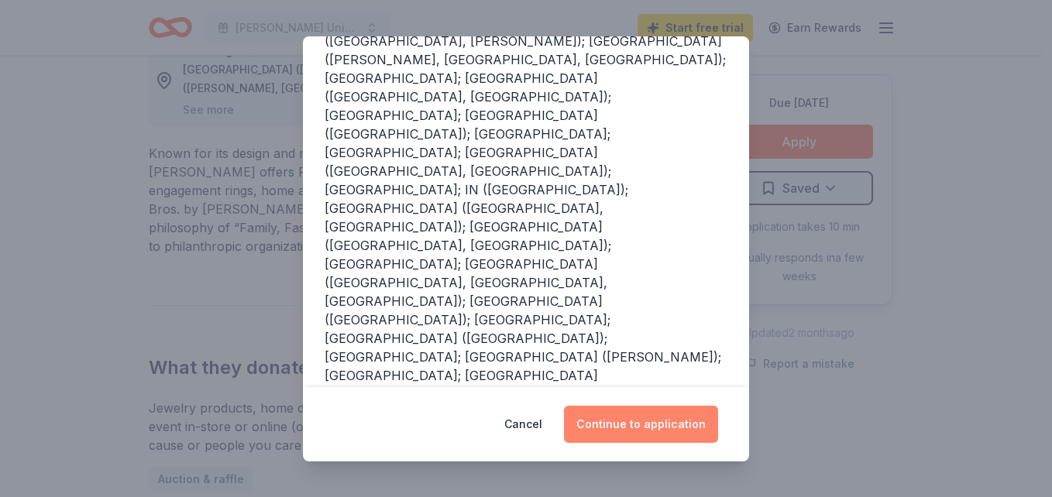
click at [654, 433] on button "Continue to application" at bounding box center [641, 424] width 154 height 37
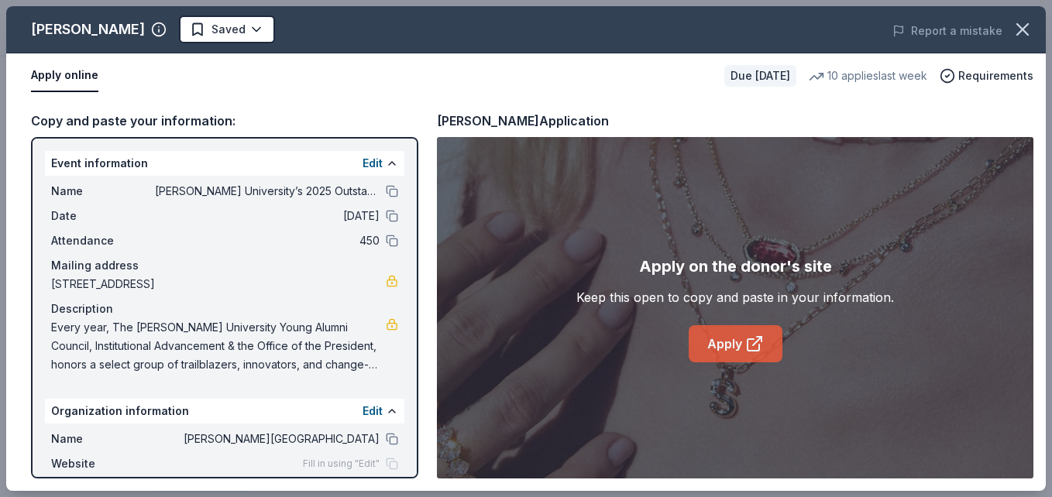
click at [711, 353] on link "Apply" at bounding box center [736, 343] width 94 height 37
